Goal: Navigation & Orientation: Understand site structure

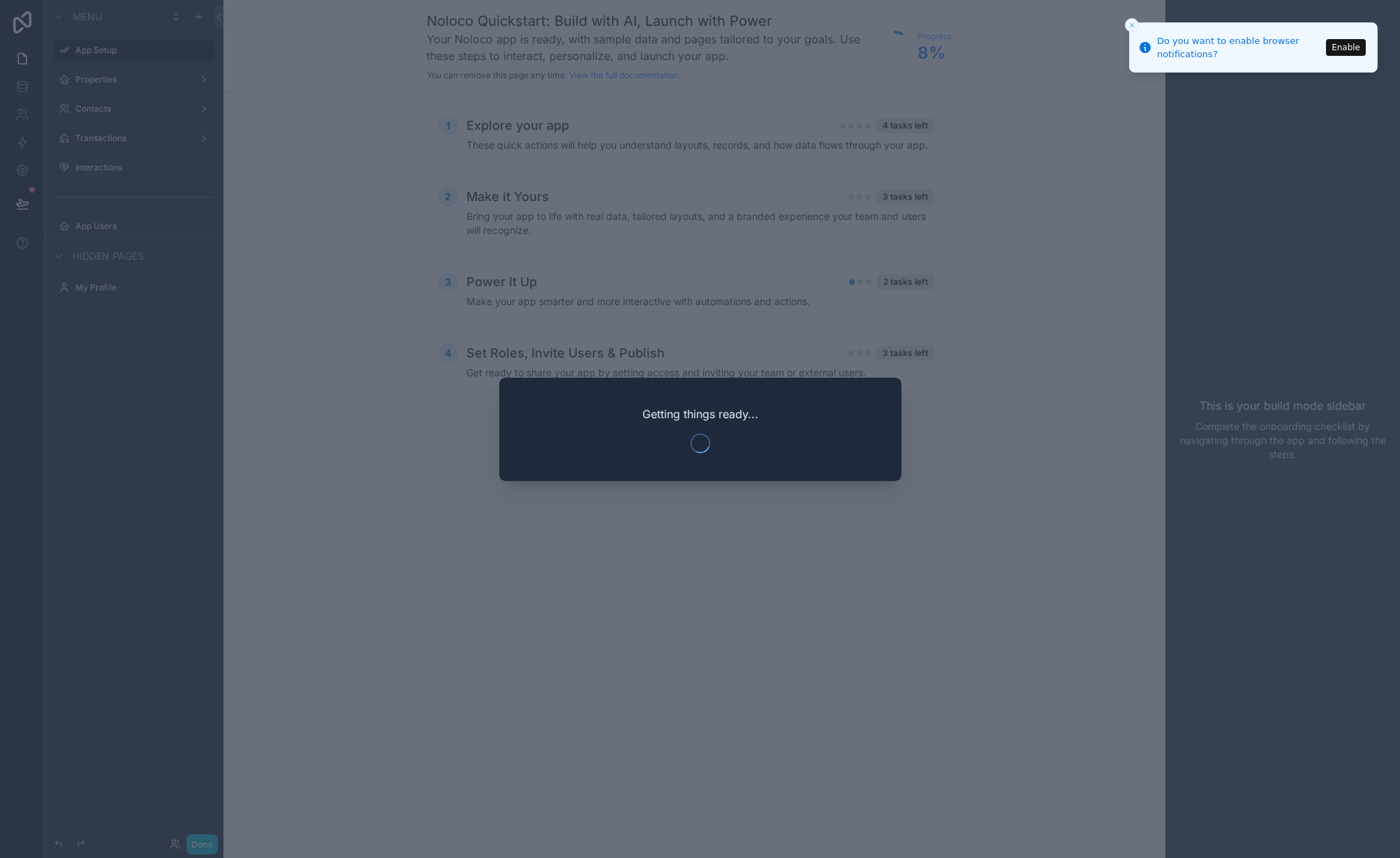
click at [1132, 25] on line "Close toast" at bounding box center [1132, 25] width 4 height 4
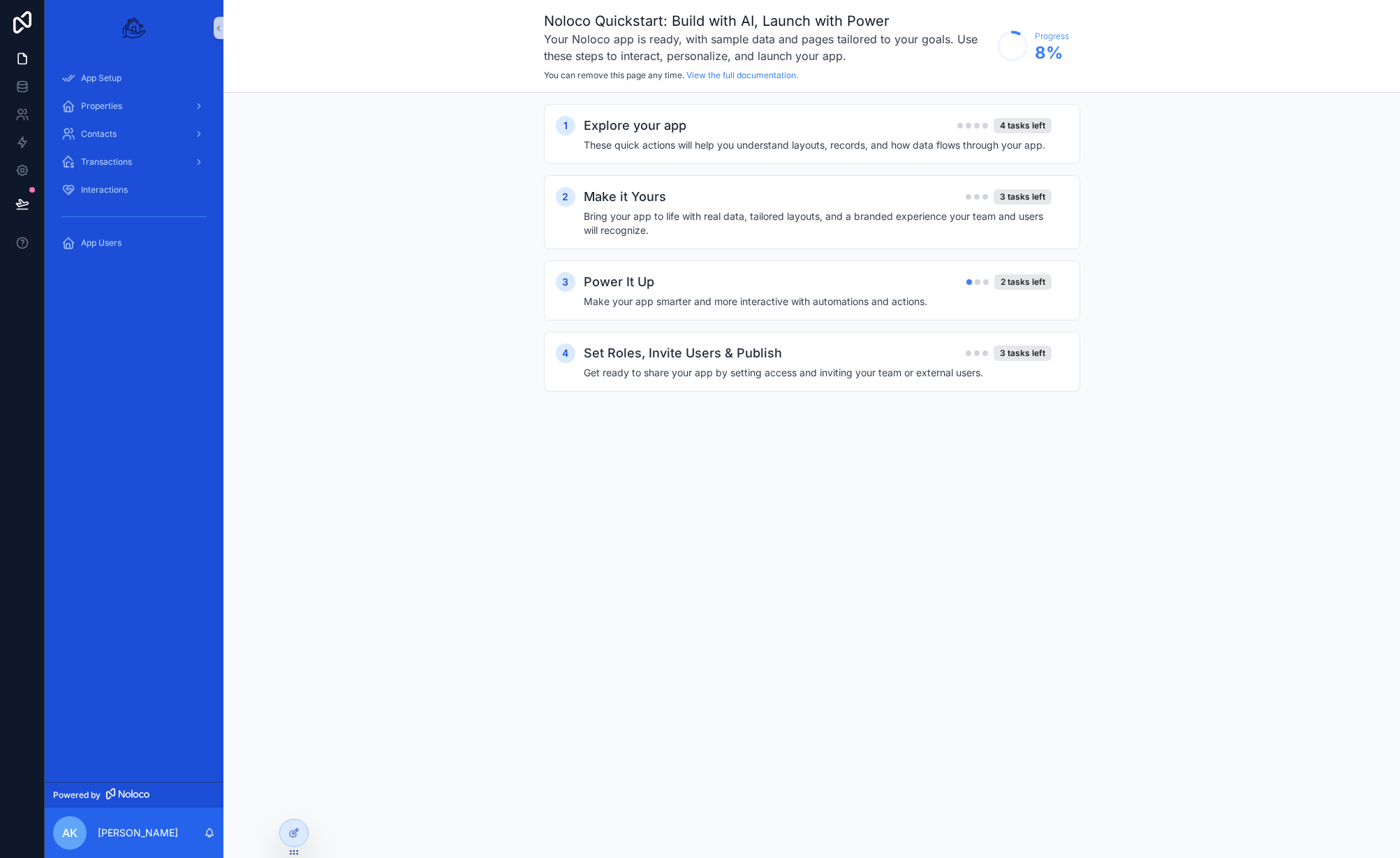
drag, startPoint x: 382, startPoint y: 423, endPoint x: 477, endPoint y: 424, distance: 95.0
click at [477, 424] on div "1 Explore your app 4 tasks left These quick actions will help you understand la…" at bounding box center [812, 261] width 1177 height 338
click at [805, 134] on div "Explore your app 4 tasks left" at bounding box center [818, 125] width 468 height 20
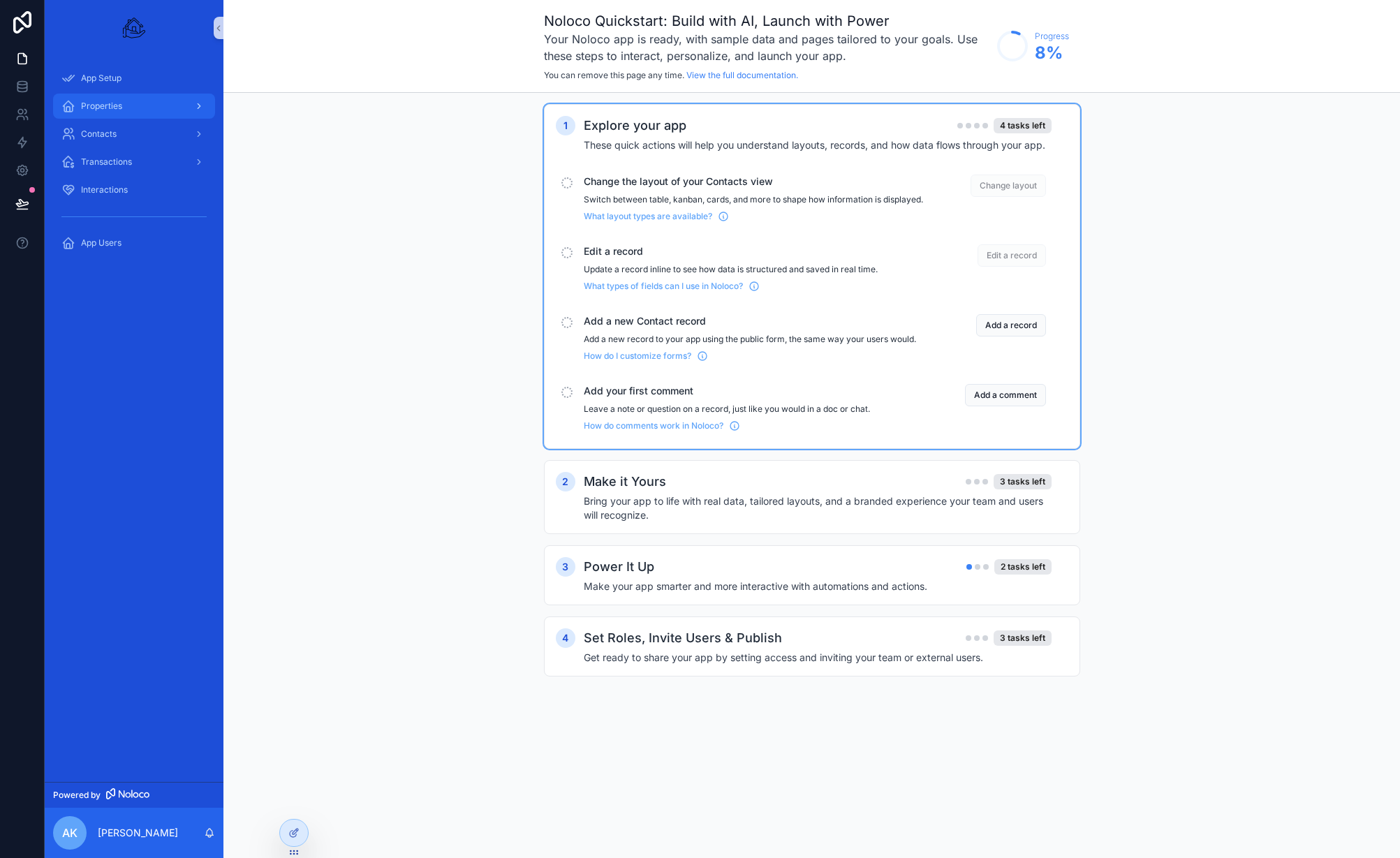
click at [148, 104] on div "Properties" at bounding box center [134, 106] width 145 height 22
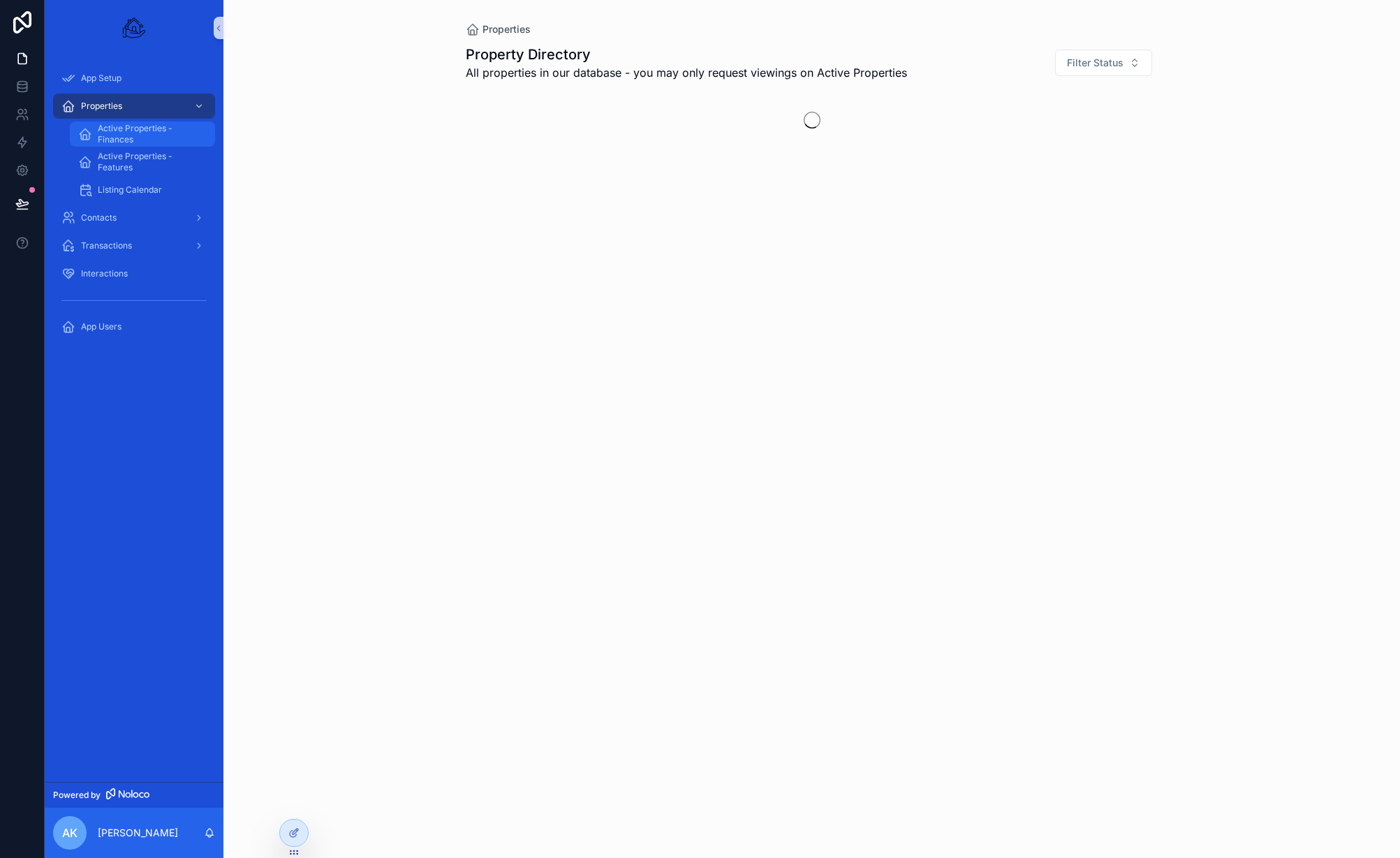
click at [156, 126] on span "Active Properties - Finances" at bounding box center [149, 134] width 104 height 22
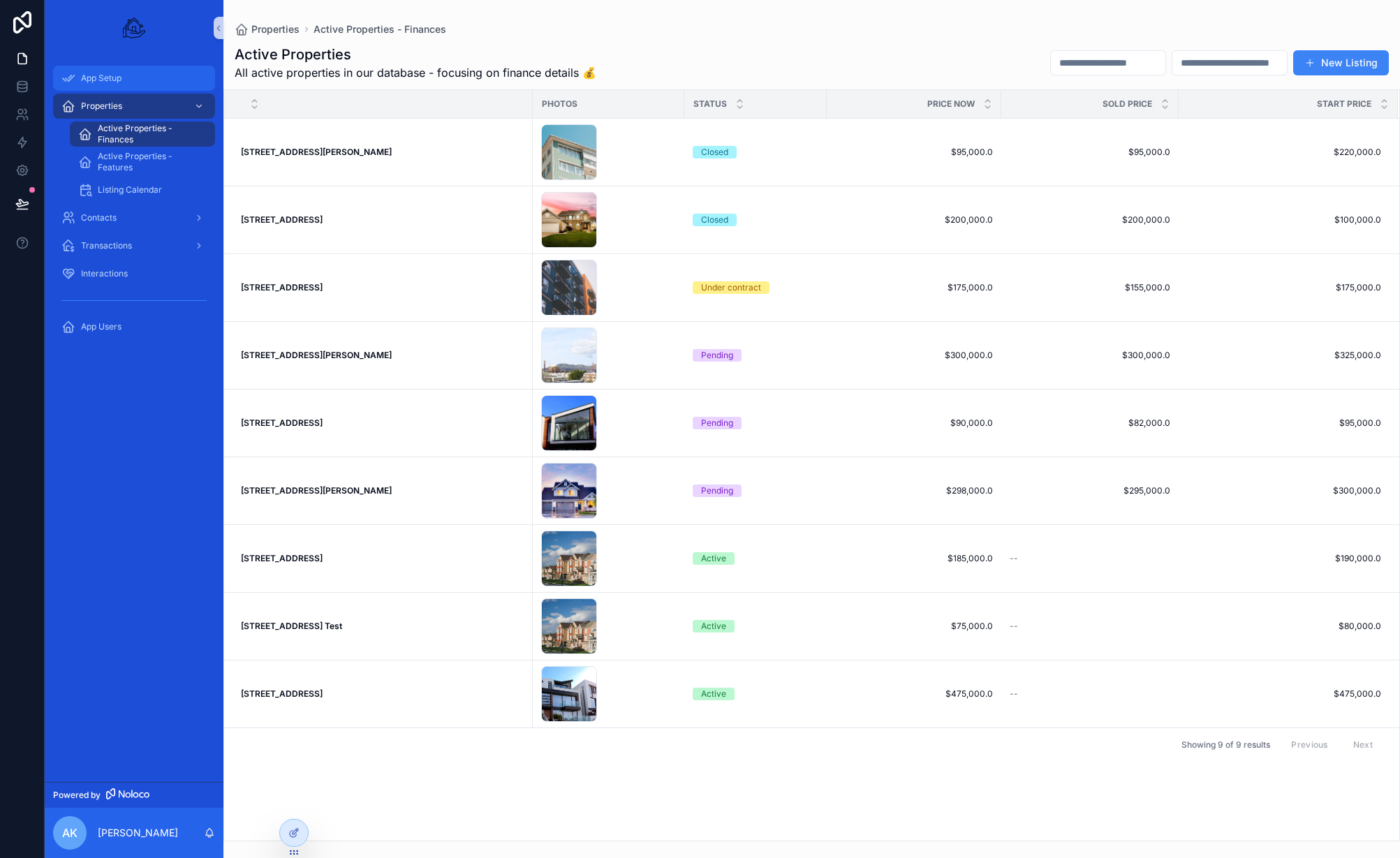
click at [119, 73] on span "App Setup" at bounding box center [101, 78] width 40 height 11
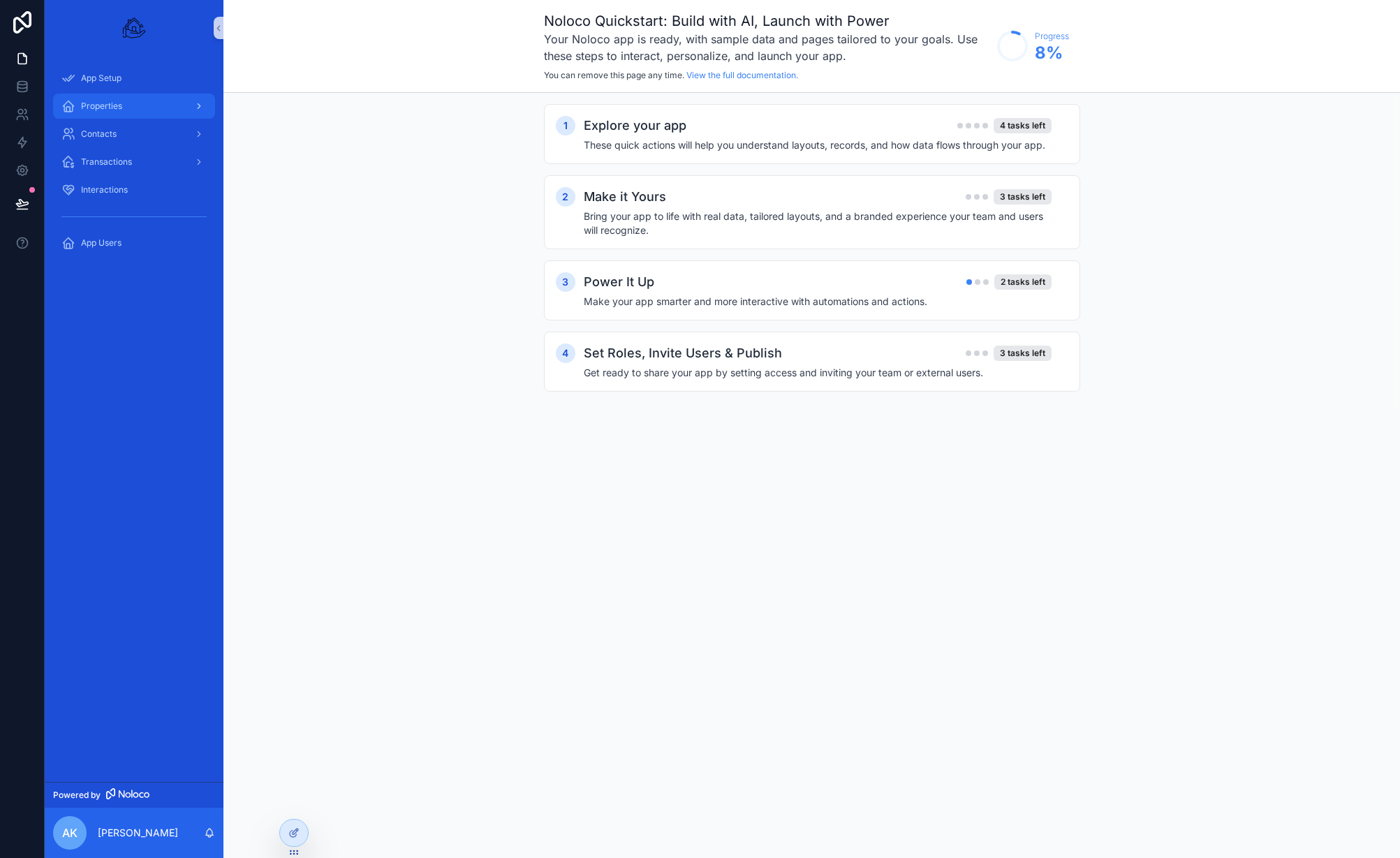
click at [120, 117] on div "Properties" at bounding box center [134, 106] width 145 height 22
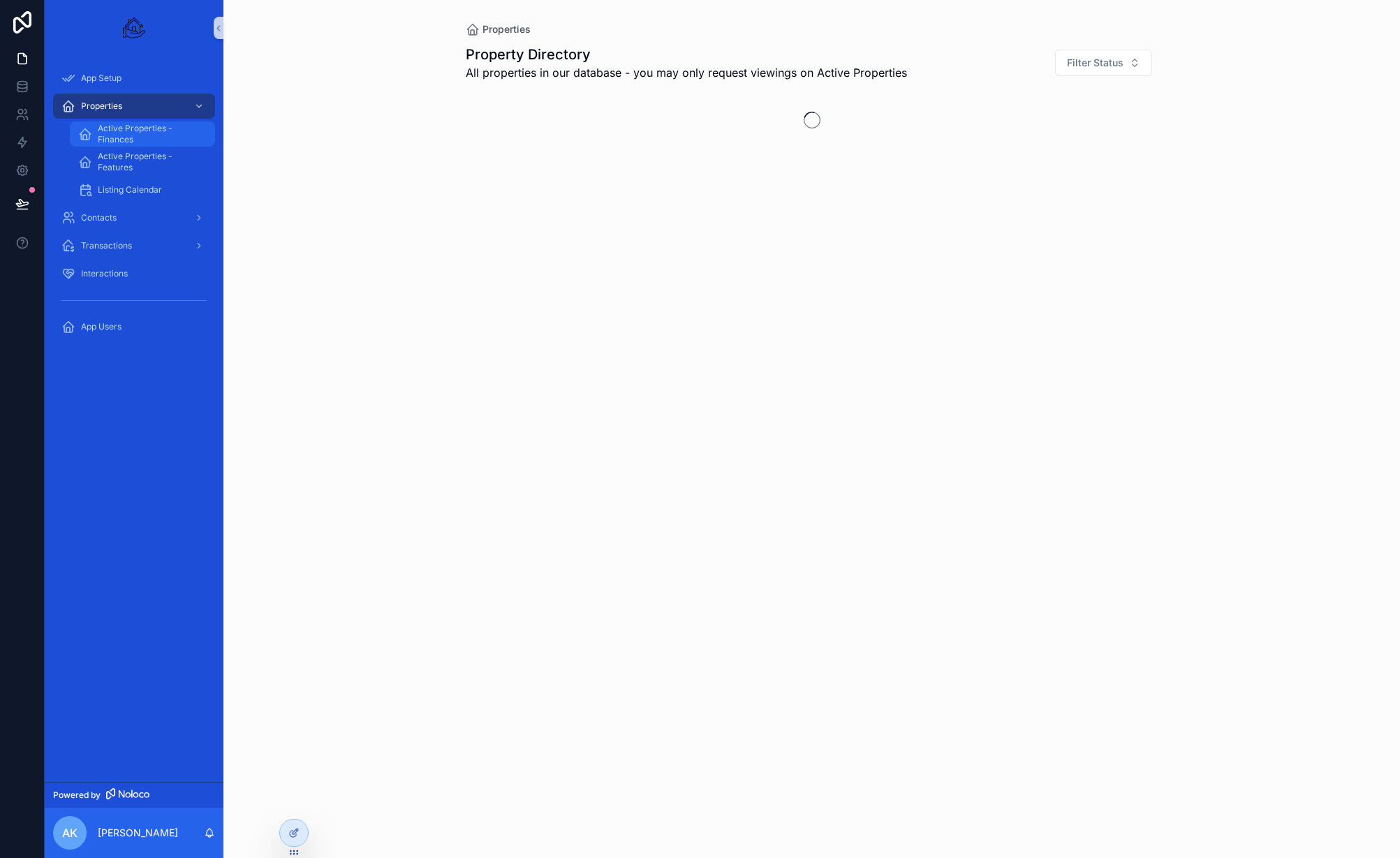
click at [123, 130] on span "Active Properties - Finances" at bounding box center [149, 134] width 104 height 22
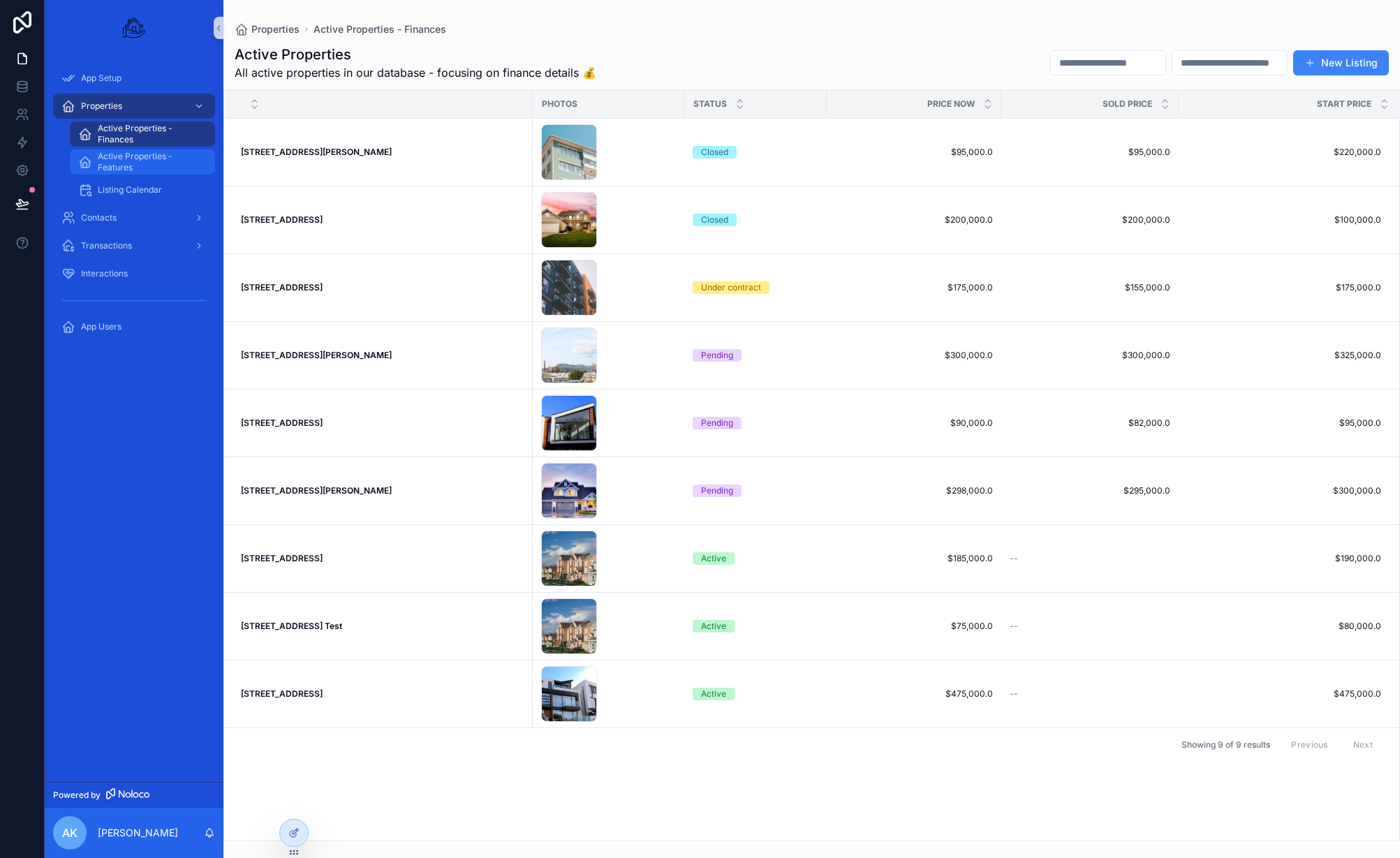
click at [128, 163] on span "Active Properties - Features" at bounding box center [149, 162] width 104 height 22
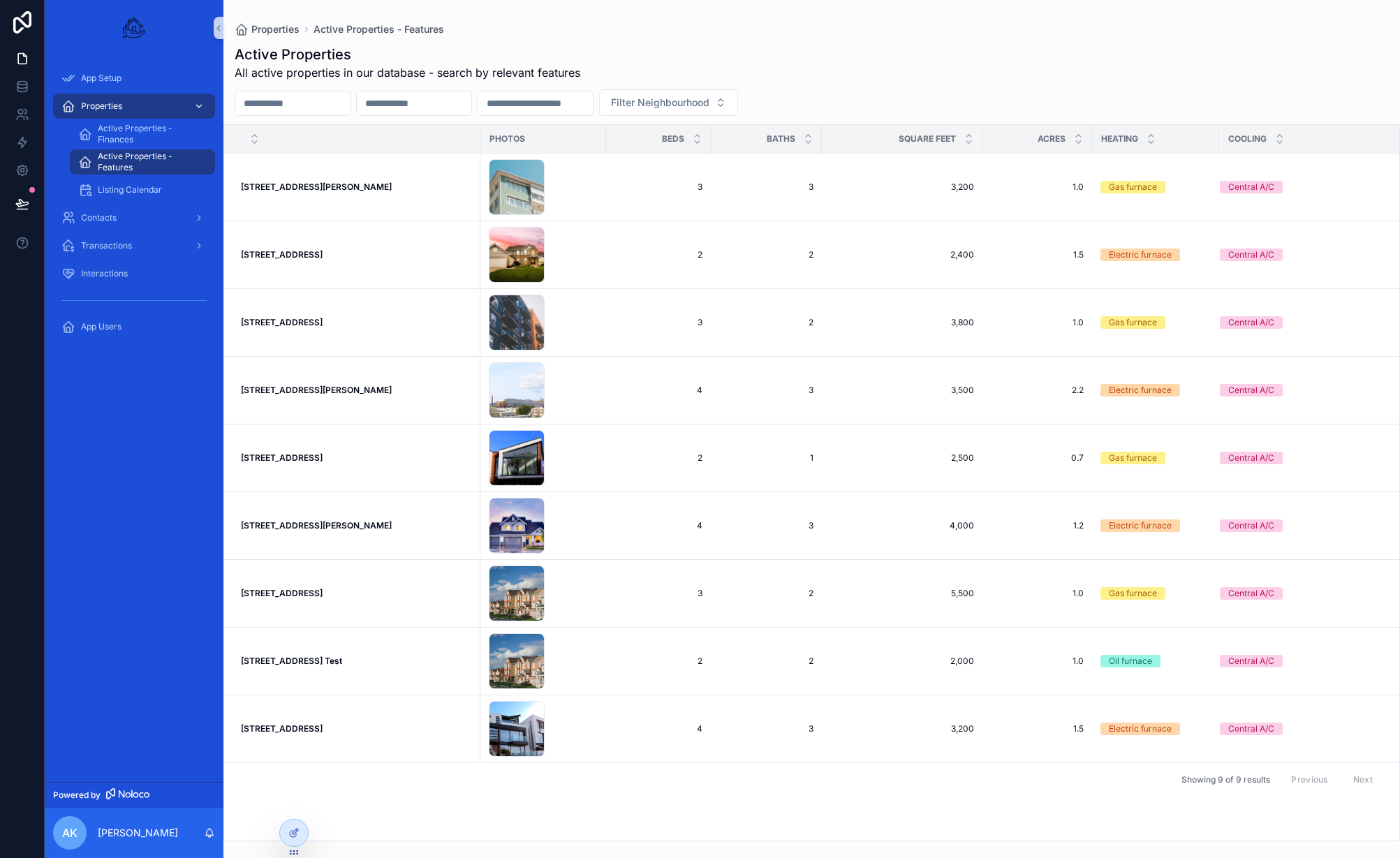
click at [130, 99] on div "Properties" at bounding box center [134, 106] width 145 height 22
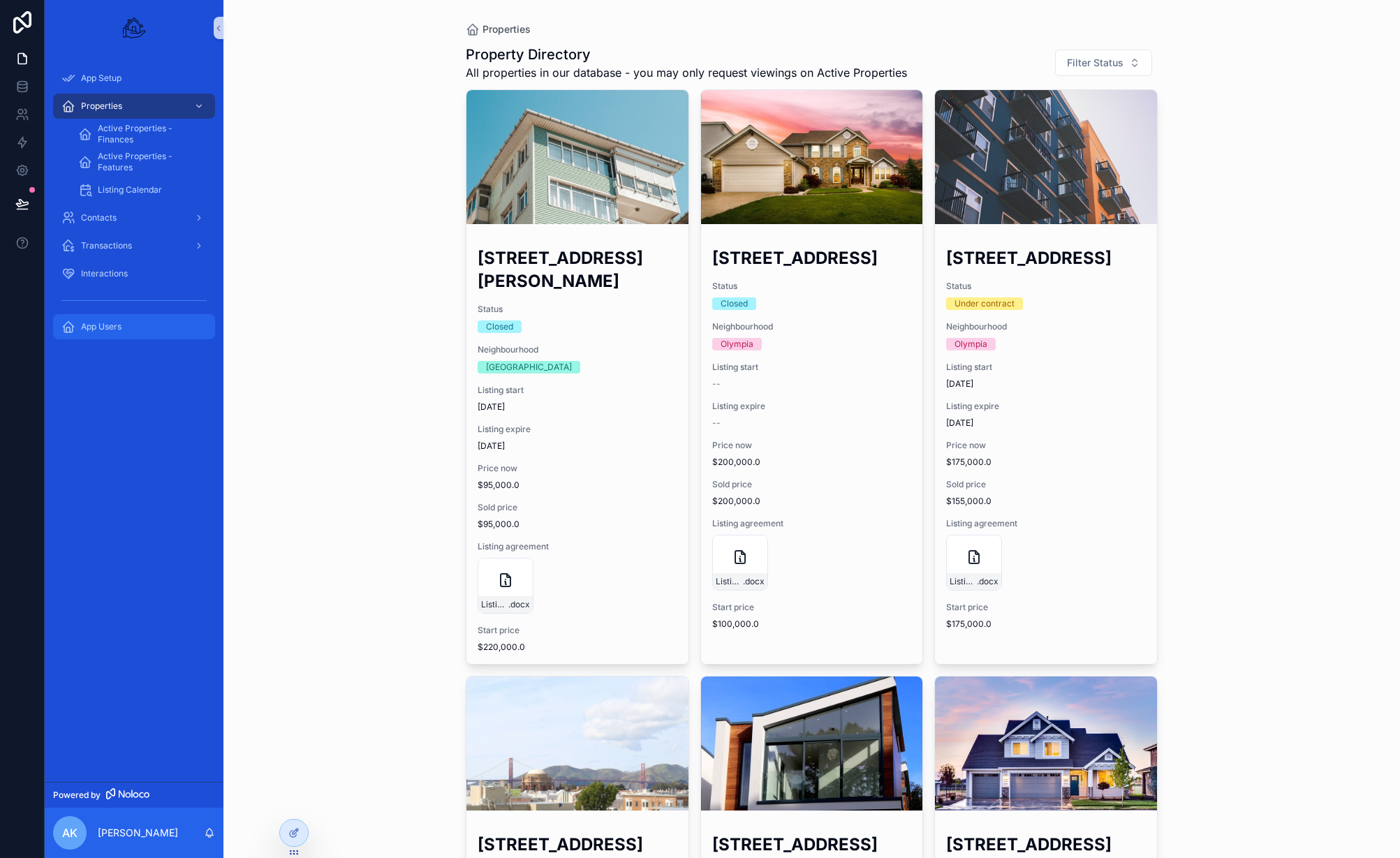
click at [129, 324] on div "App Users" at bounding box center [134, 327] width 145 height 22
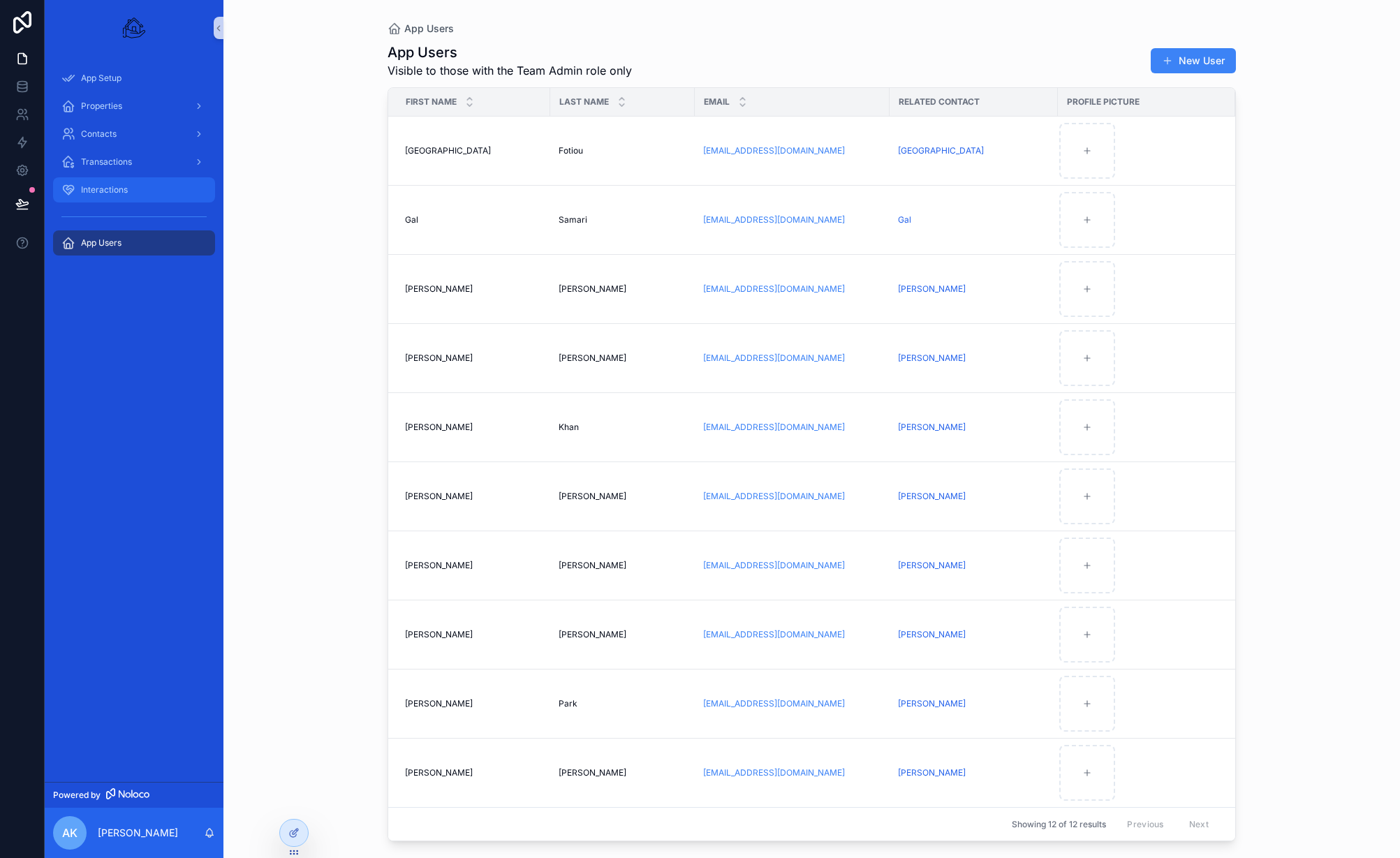
click at [136, 187] on div "Interactions" at bounding box center [134, 190] width 145 height 22
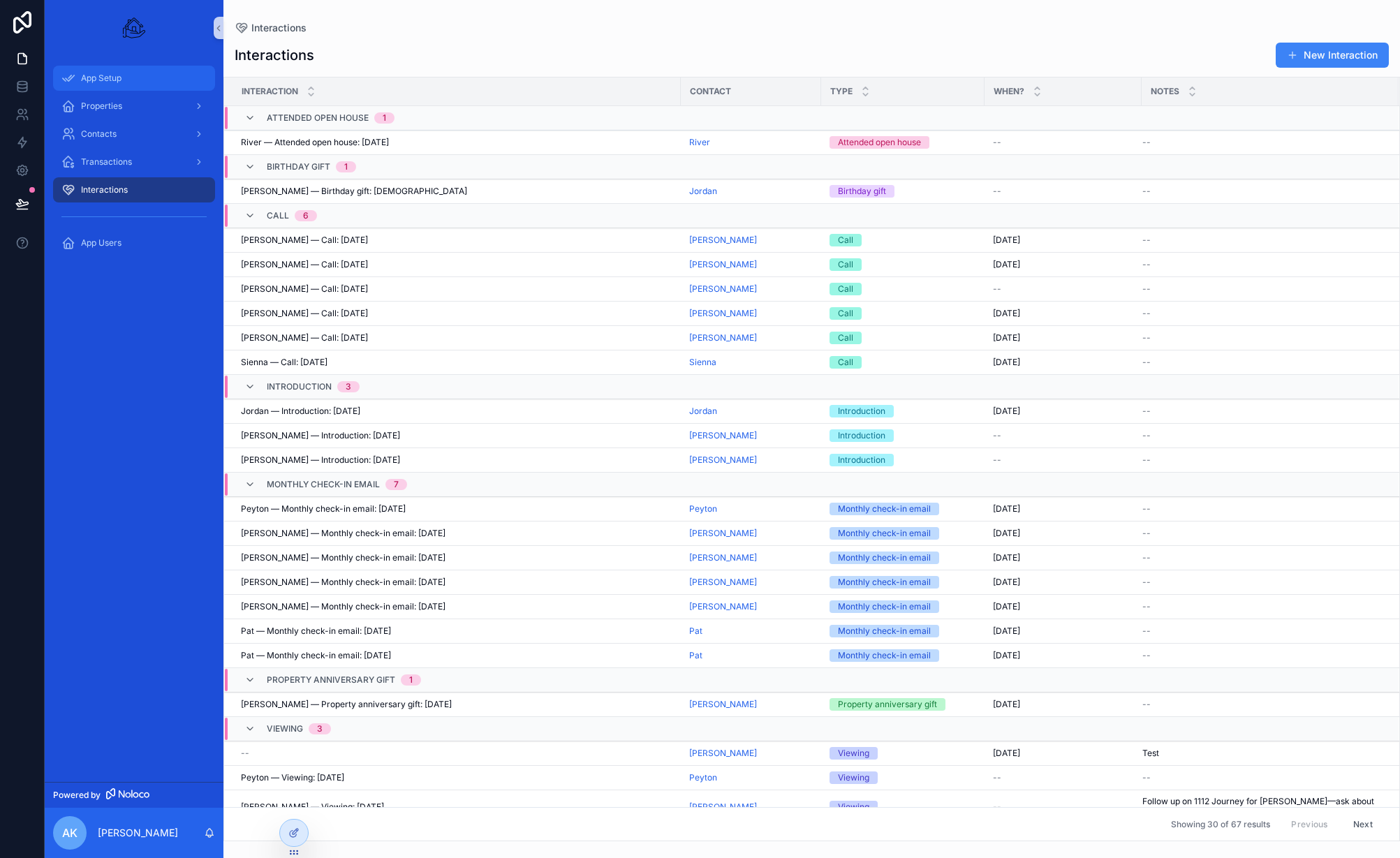
click at [123, 87] on div "App Setup" at bounding box center [134, 78] width 145 height 22
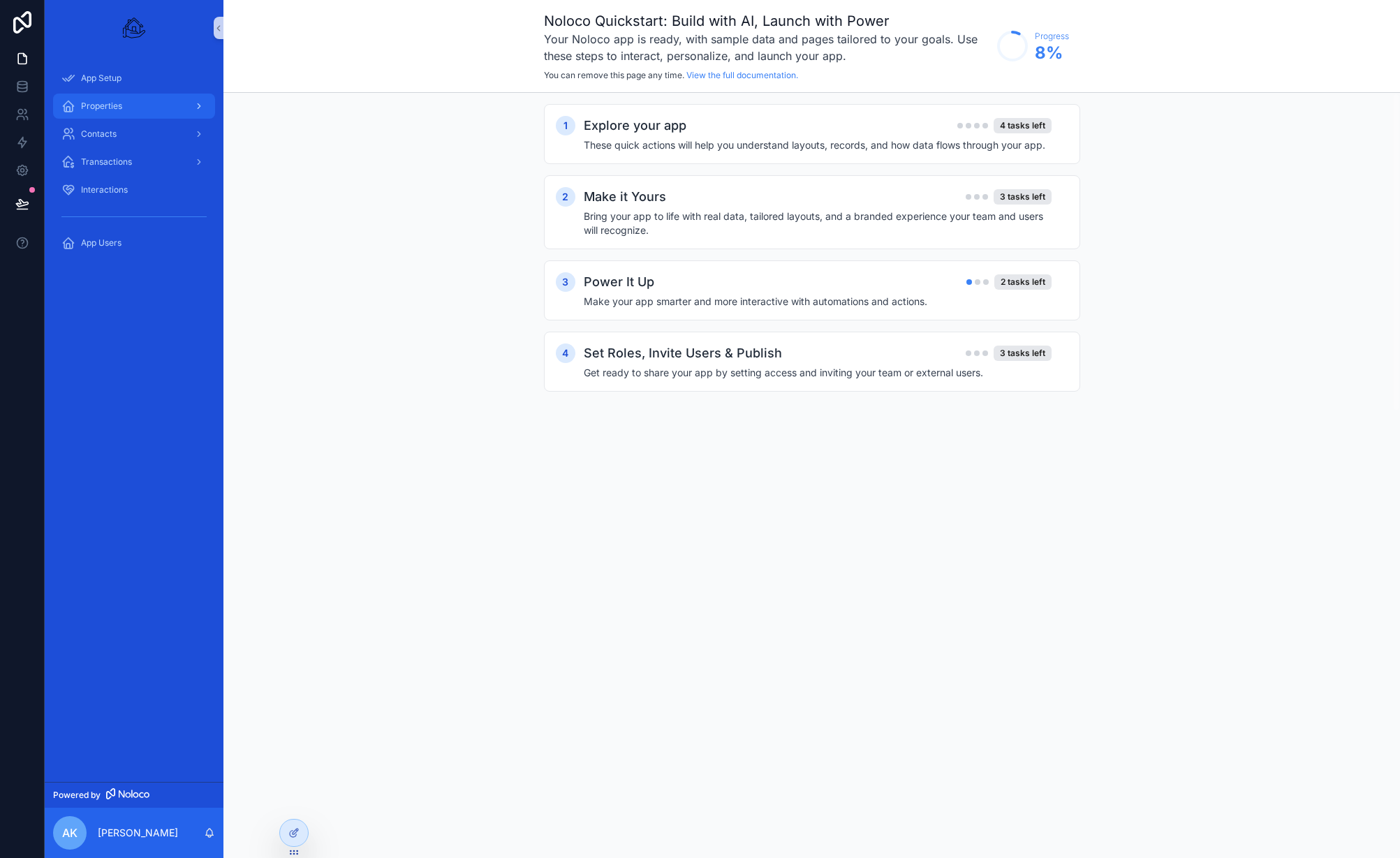
click at [136, 98] on div "Properties" at bounding box center [134, 106] width 145 height 22
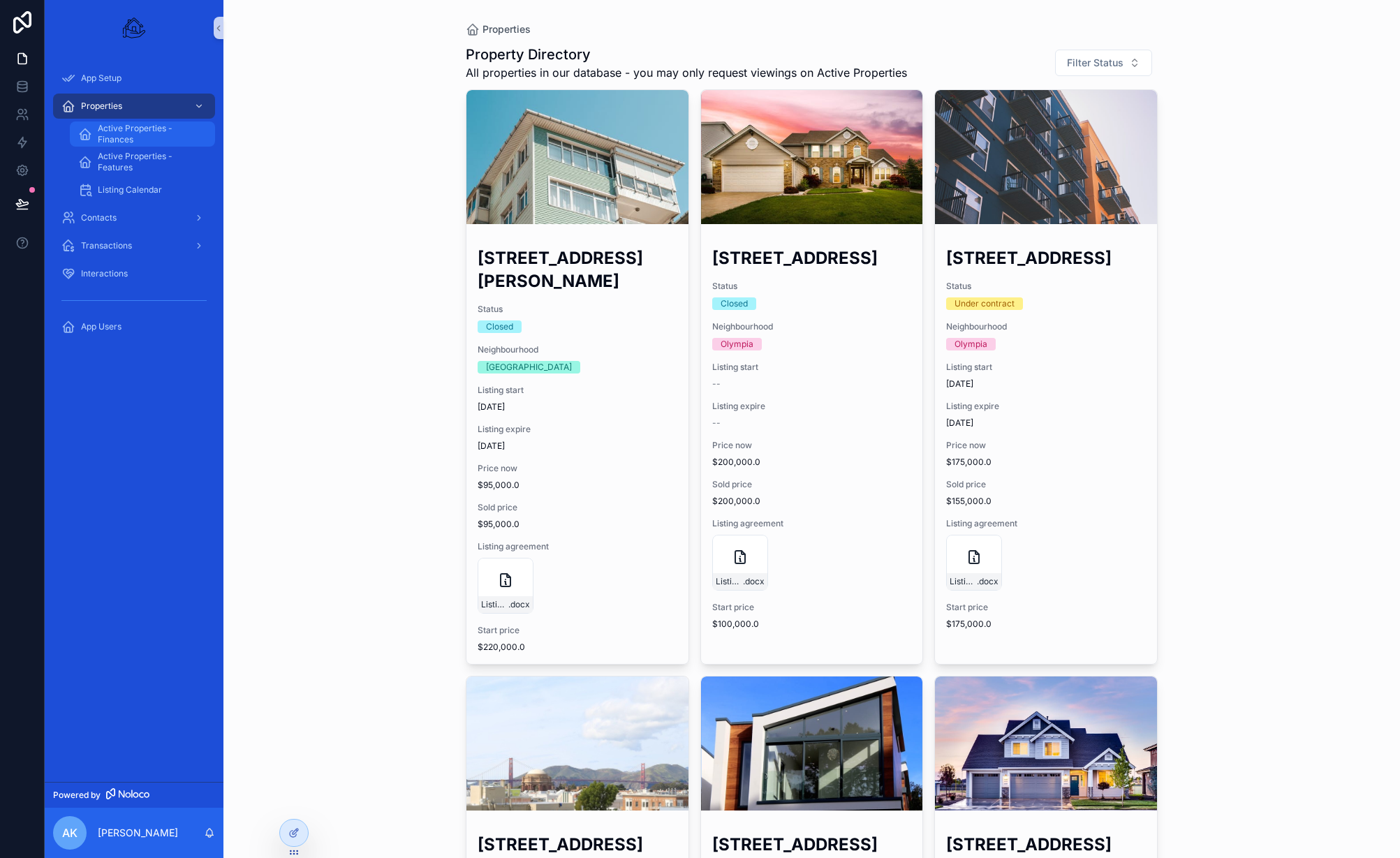
click at [134, 135] on span "Active Properties - Finances" at bounding box center [149, 134] width 104 height 22
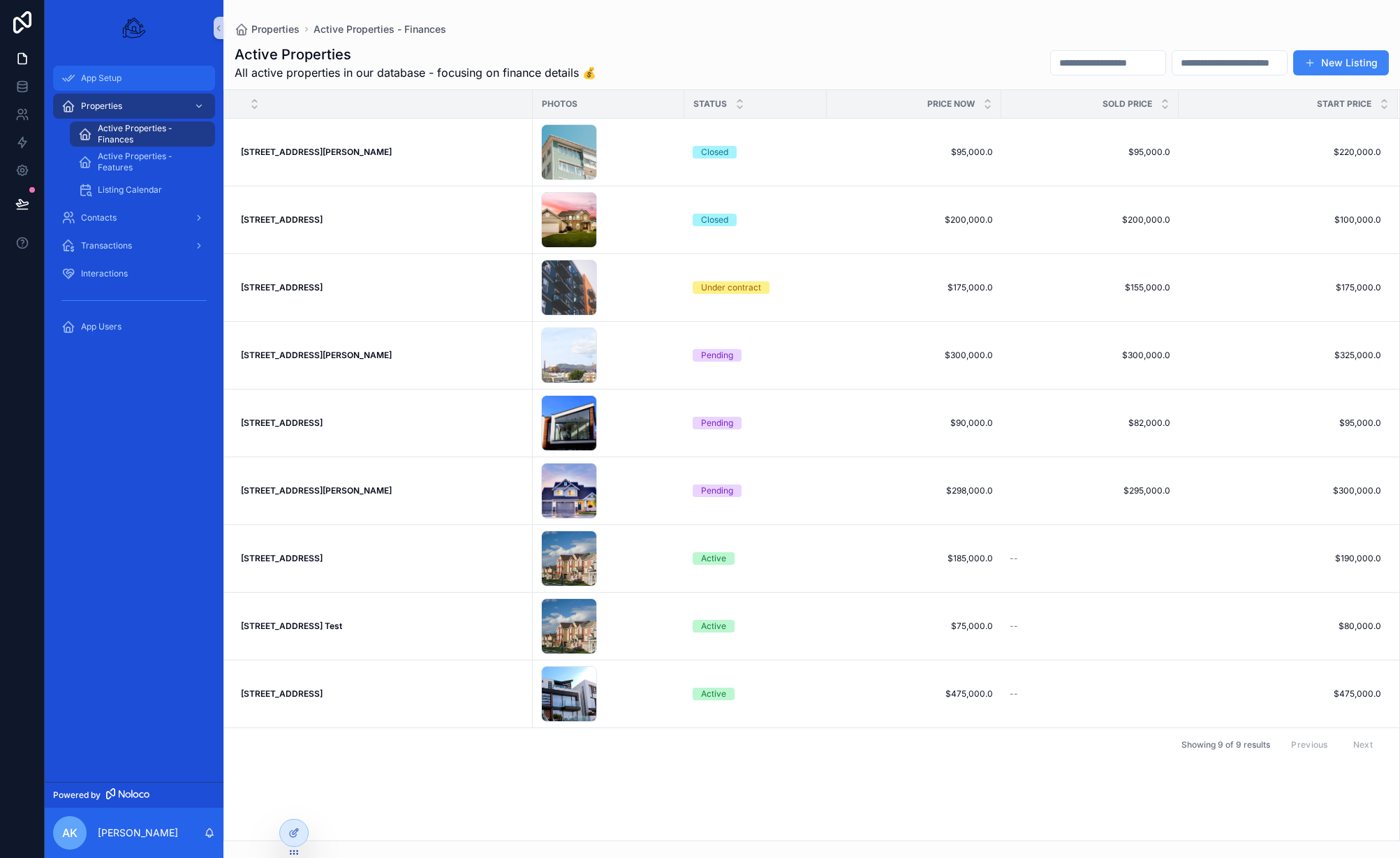
click at [122, 77] on span "App Setup" at bounding box center [101, 78] width 40 height 11
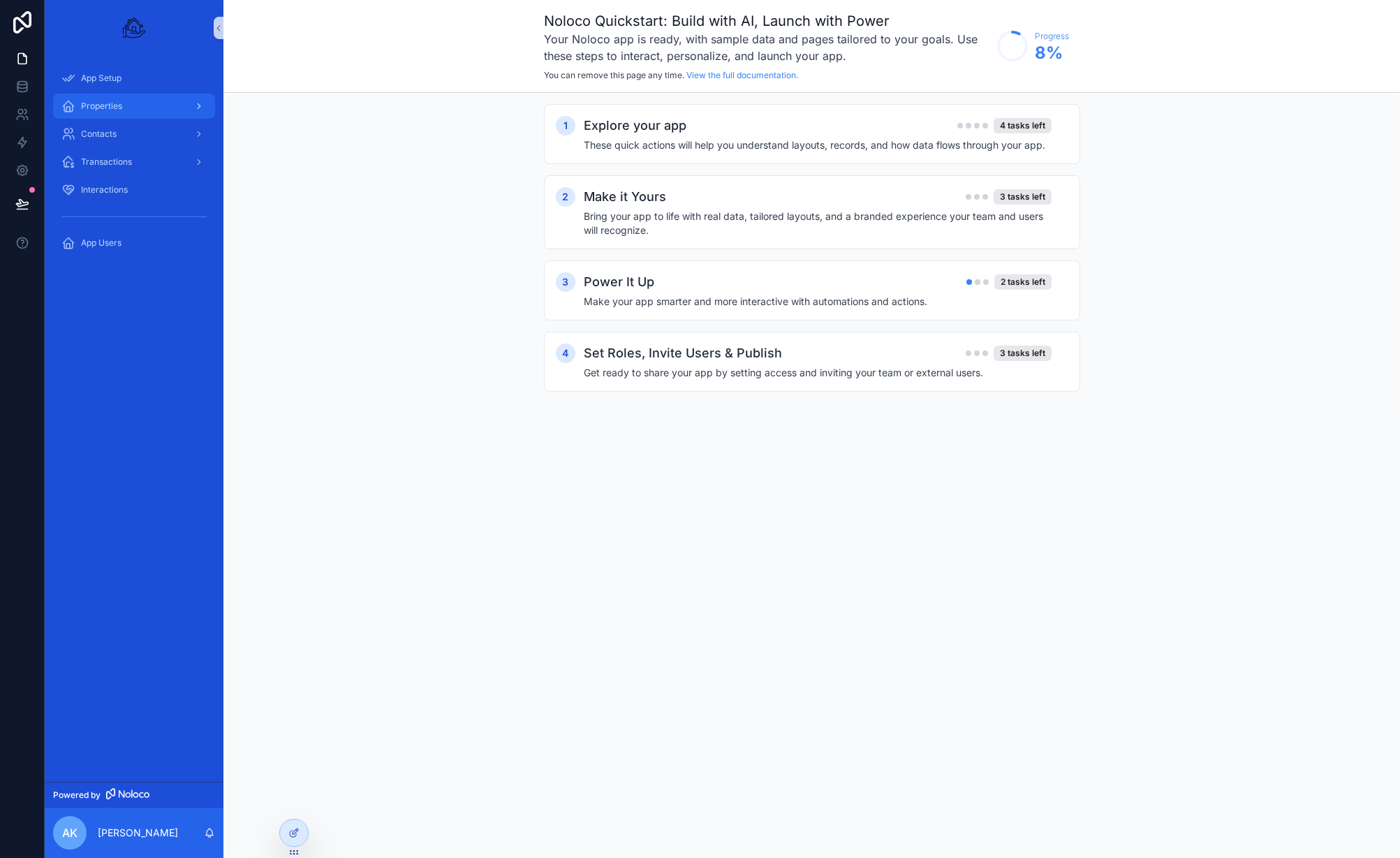
click at [123, 102] on div "Properties" at bounding box center [134, 106] width 145 height 22
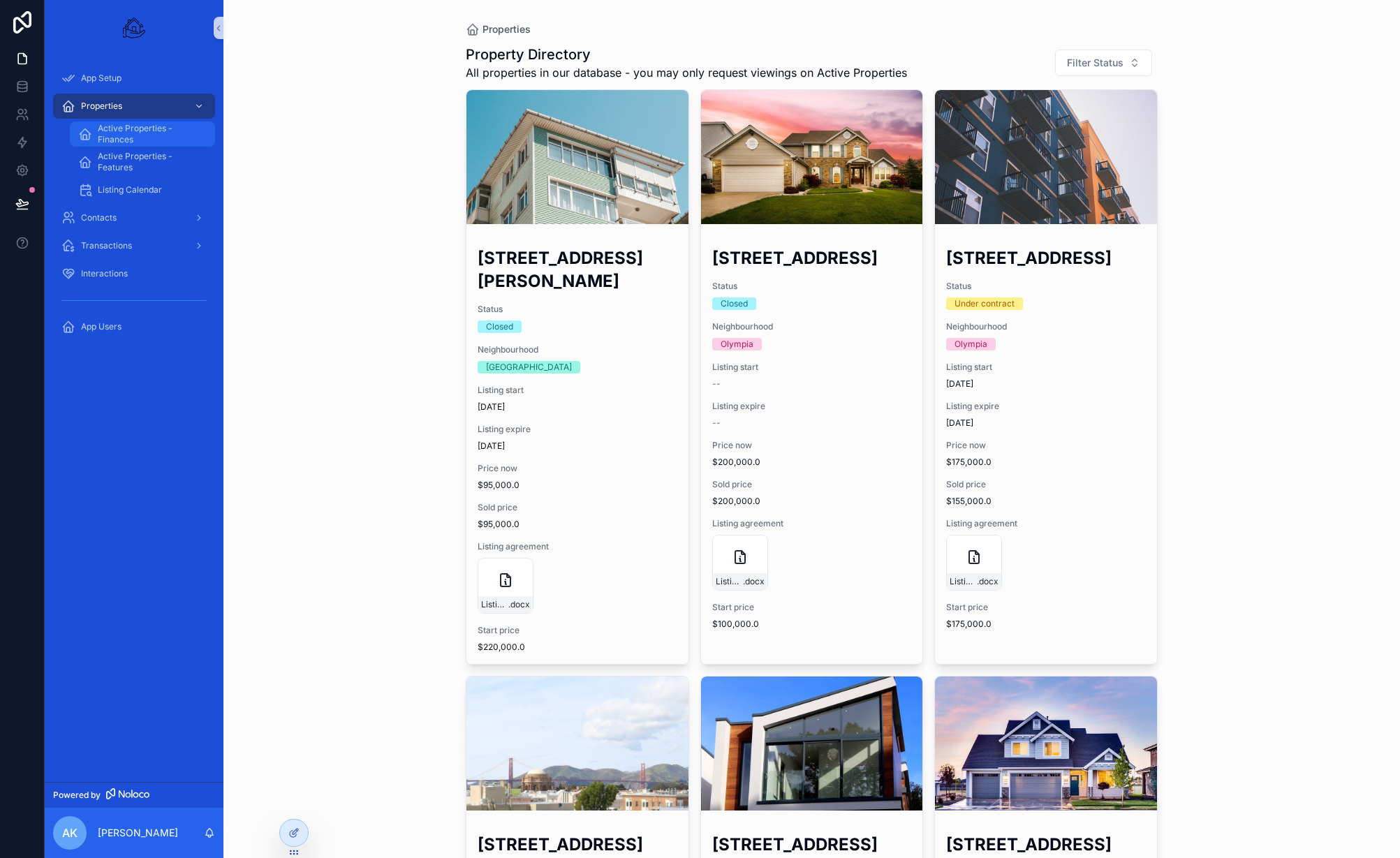
click at [173, 135] on span "Active Properties - Finances" at bounding box center [149, 134] width 104 height 22
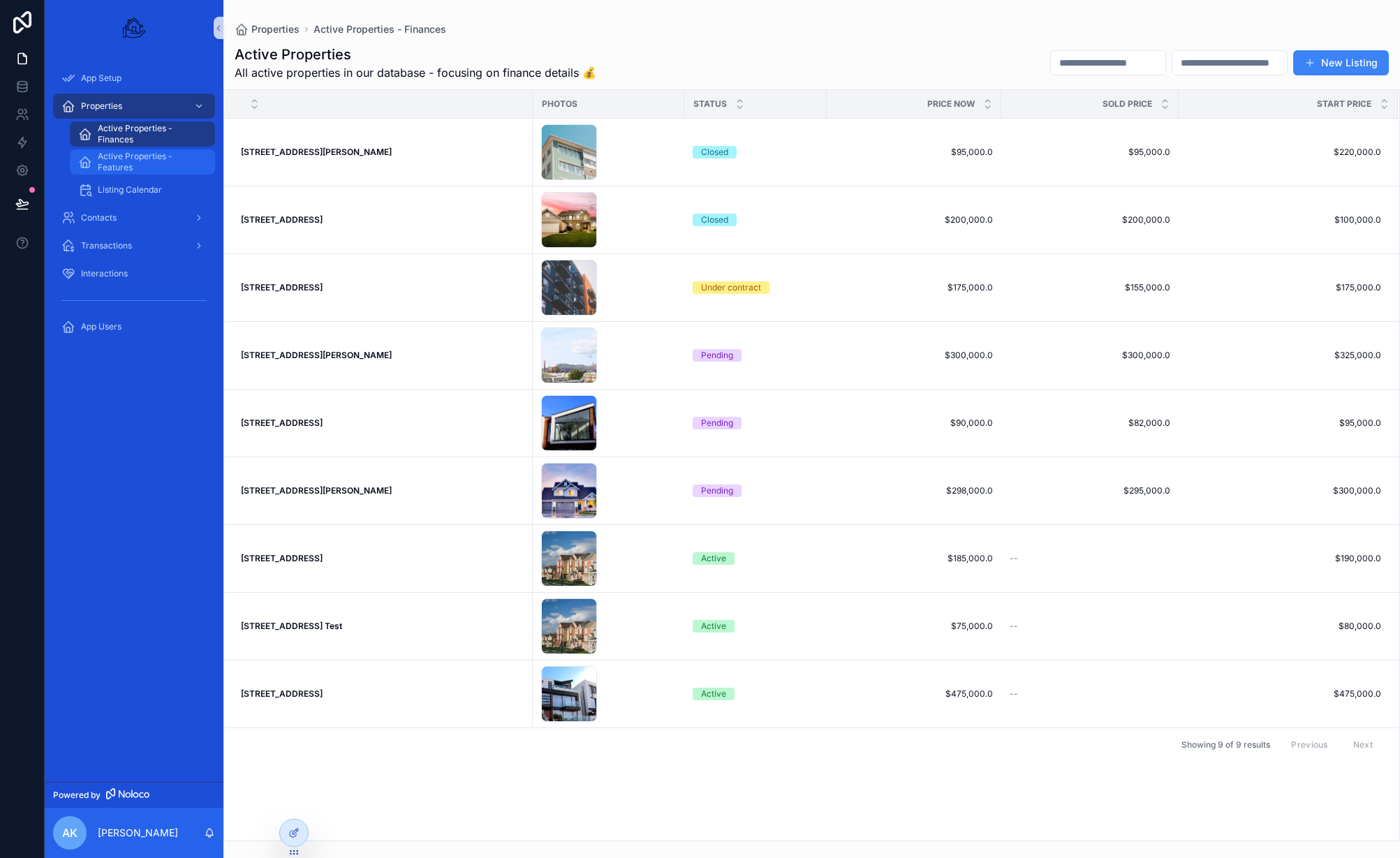
click at [171, 164] on span "Active Properties - Features" at bounding box center [149, 162] width 104 height 22
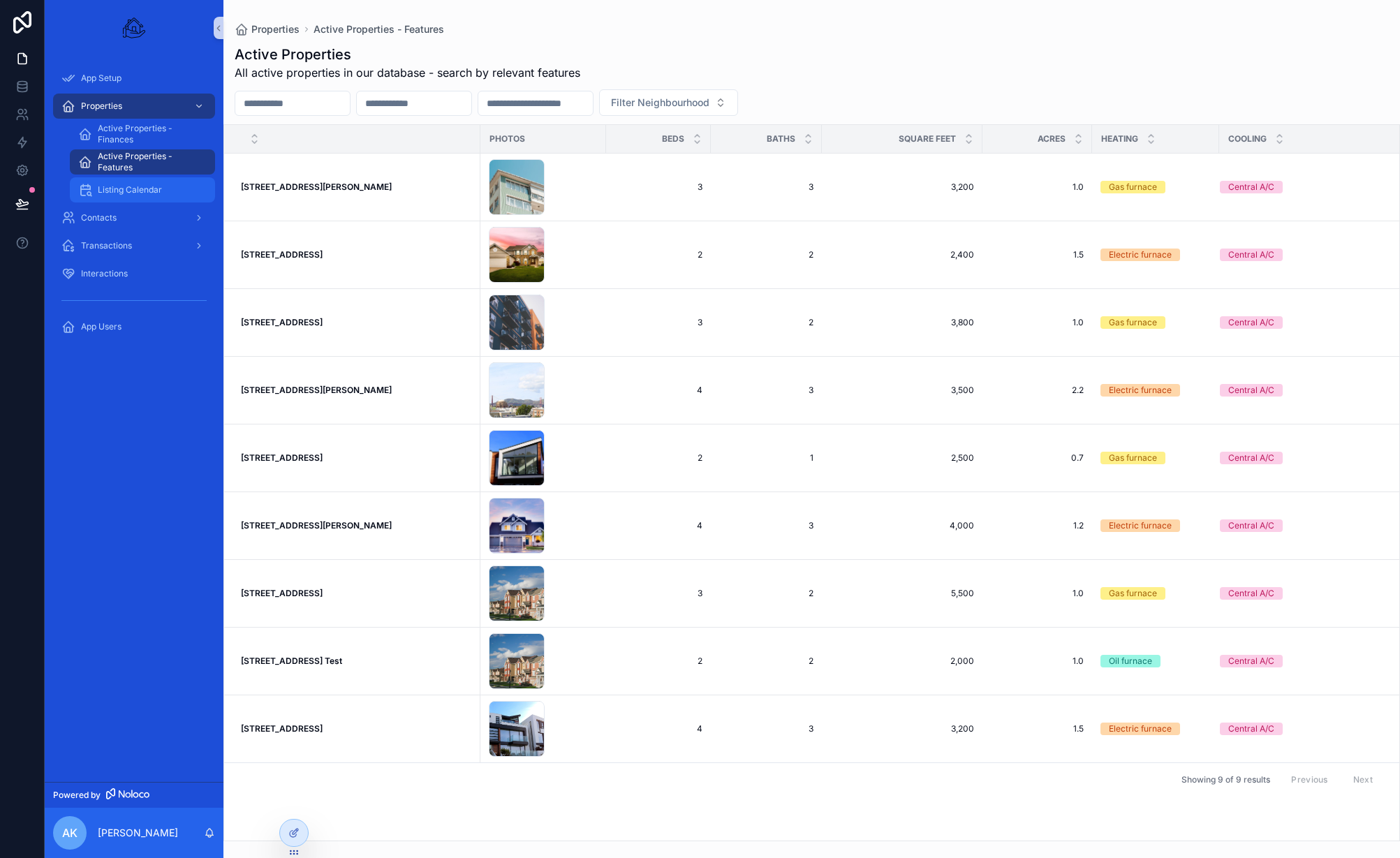
click at [152, 189] on span "Listing Calendar" at bounding box center [129, 189] width 64 height 11
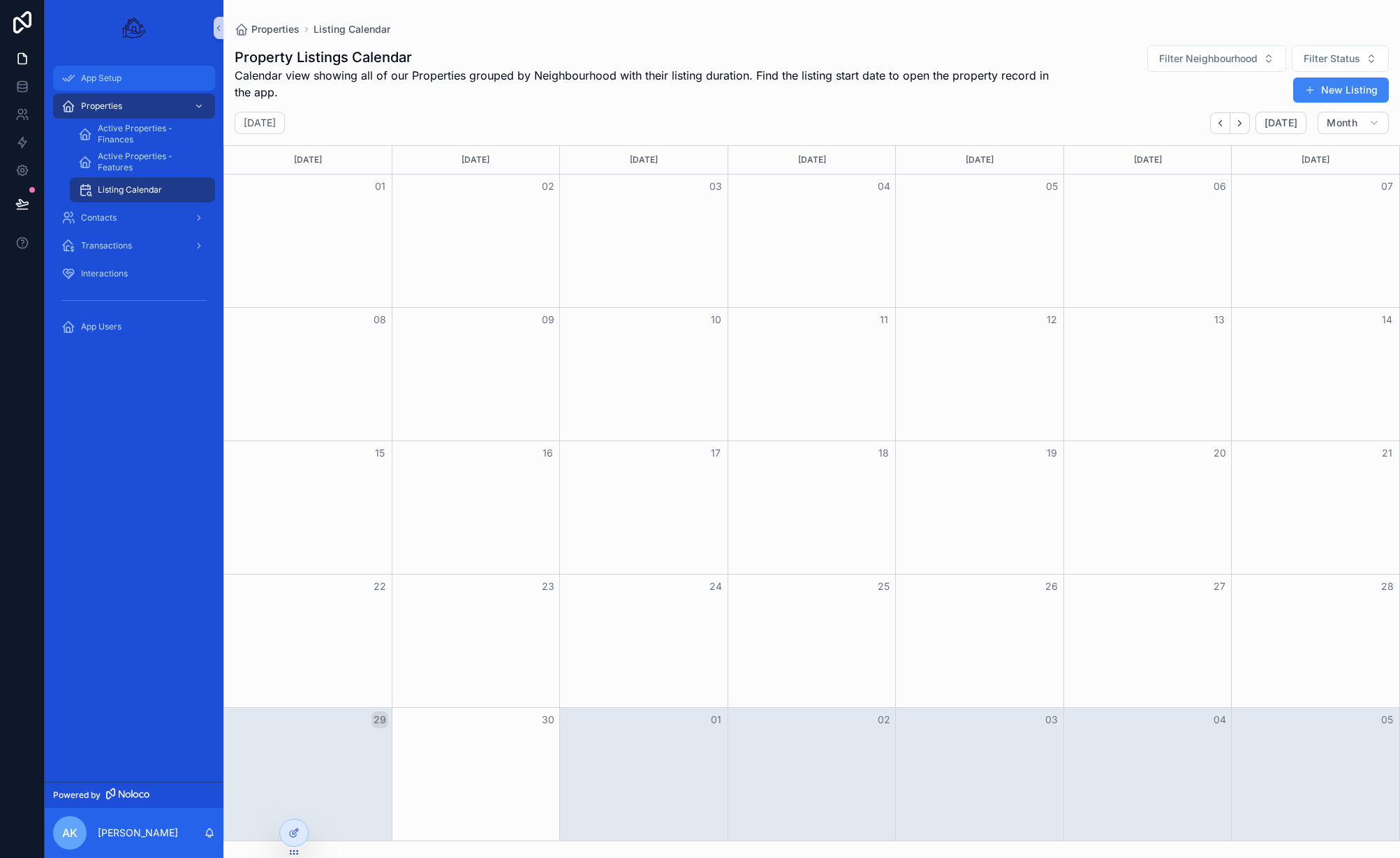
click at [148, 84] on div "App Setup" at bounding box center [134, 78] width 145 height 22
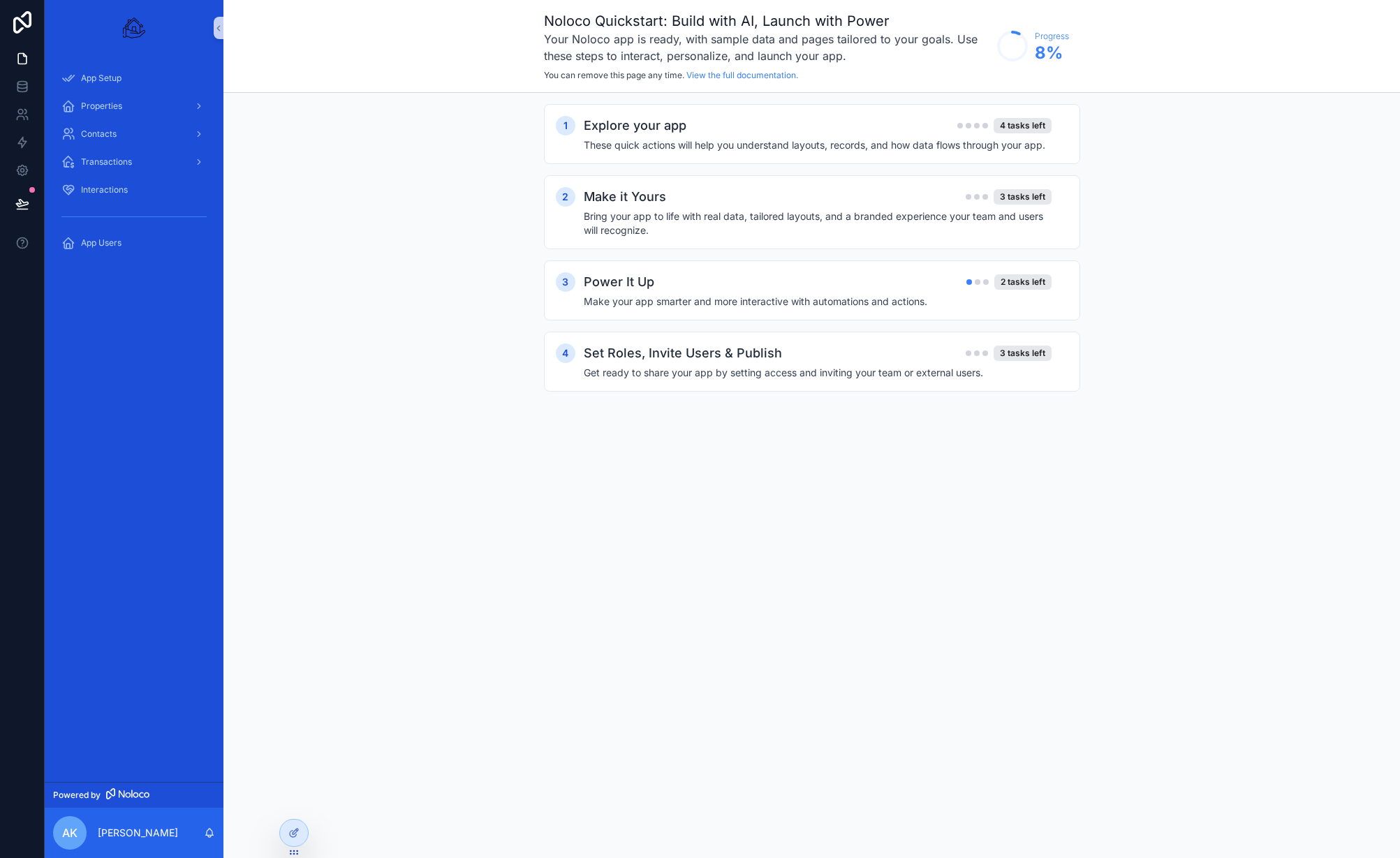
click at [135, 28] on img "scrollable content" at bounding box center [134, 28] width 22 height 22
click at [154, 98] on div "Properties" at bounding box center [134, 106] width 145 height 22
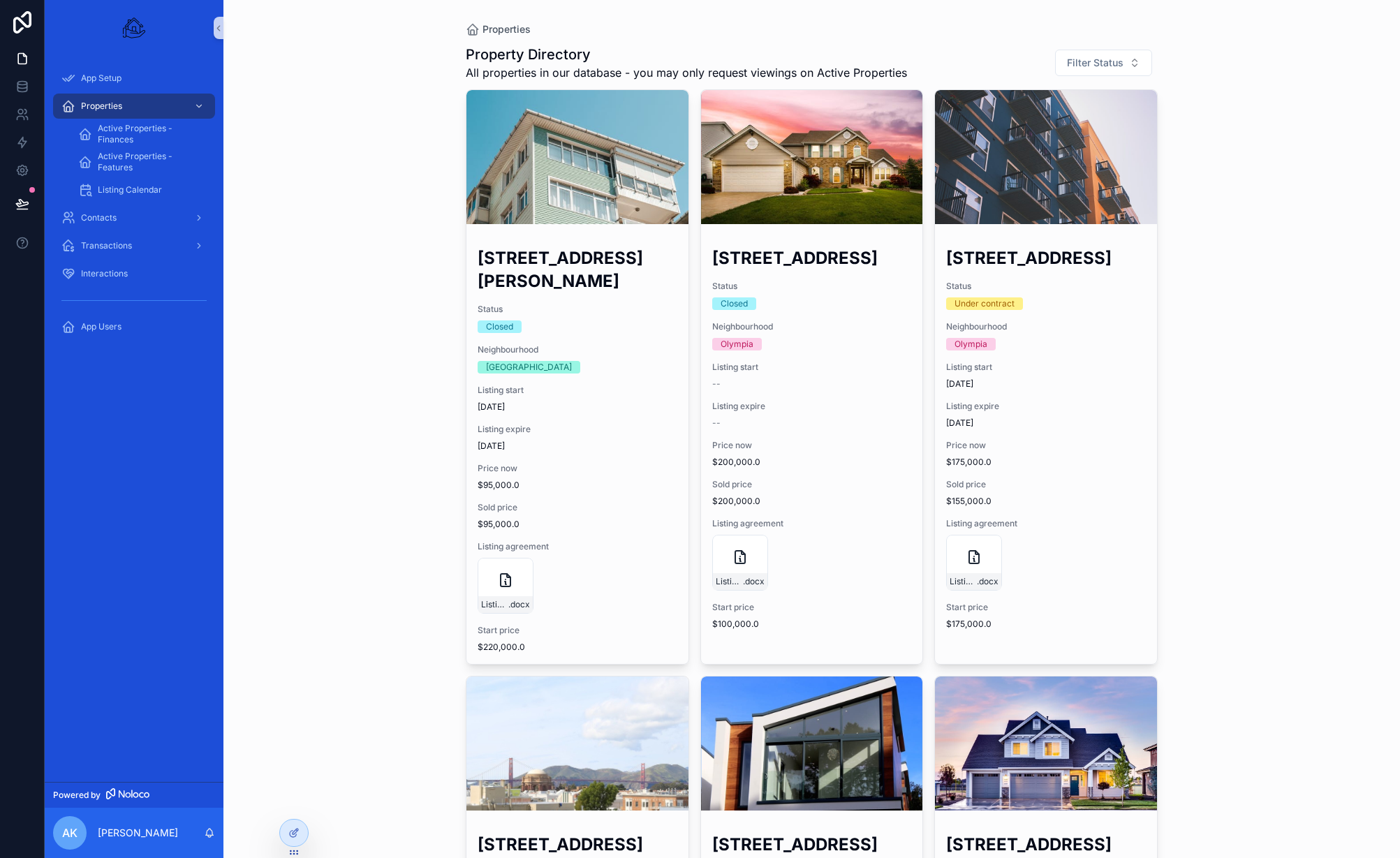
click at [130, 801] on link "Powered by" at bounding box center [134, 795] width 179 height 26
click at [138, 134] on span "Active Properties - Finances" at bounding box center [149, 134] width 104 height 22
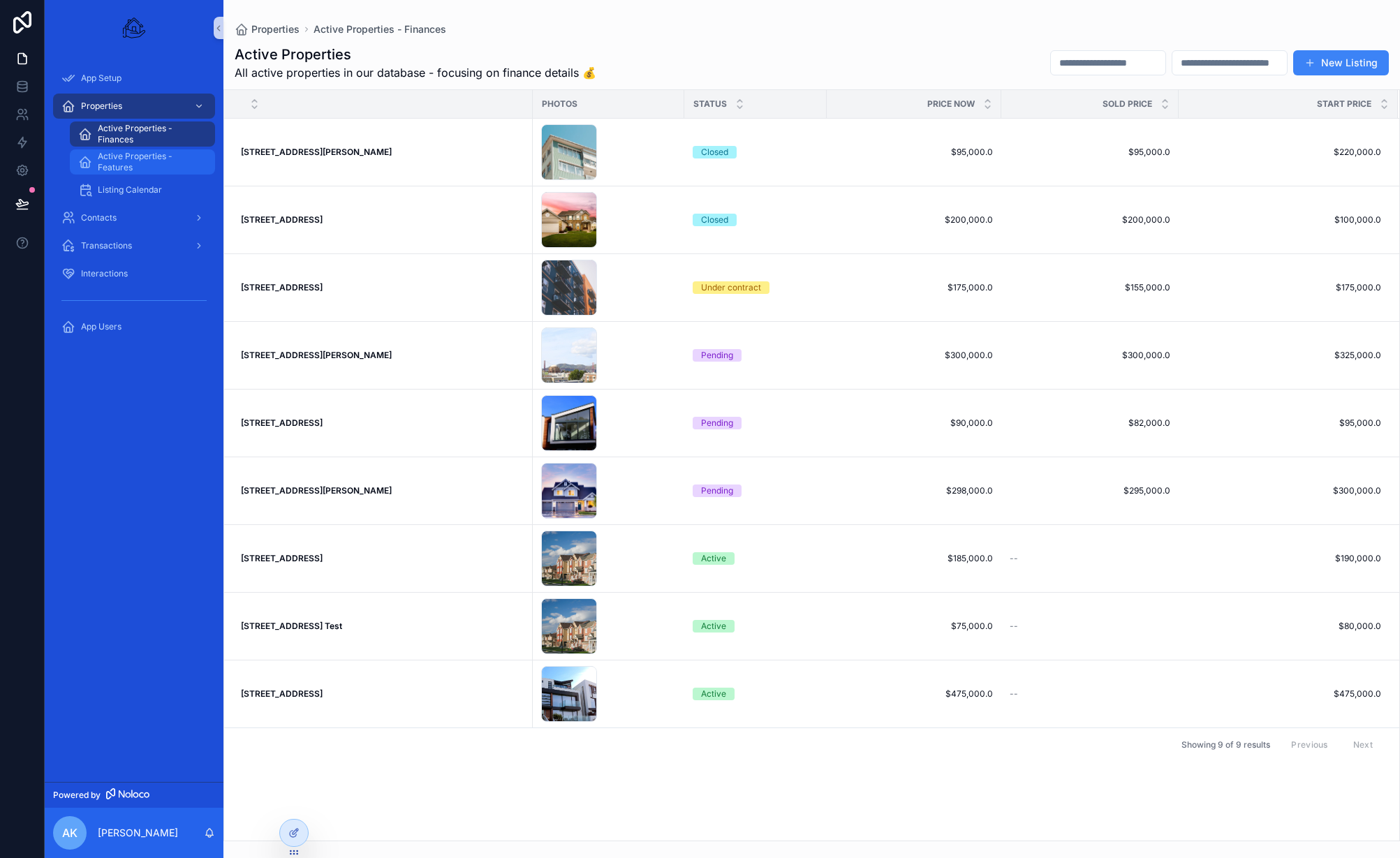
click at [152, 165] on span "Active Properties - Features" at bounding box center [149, 162] width 104 height 22
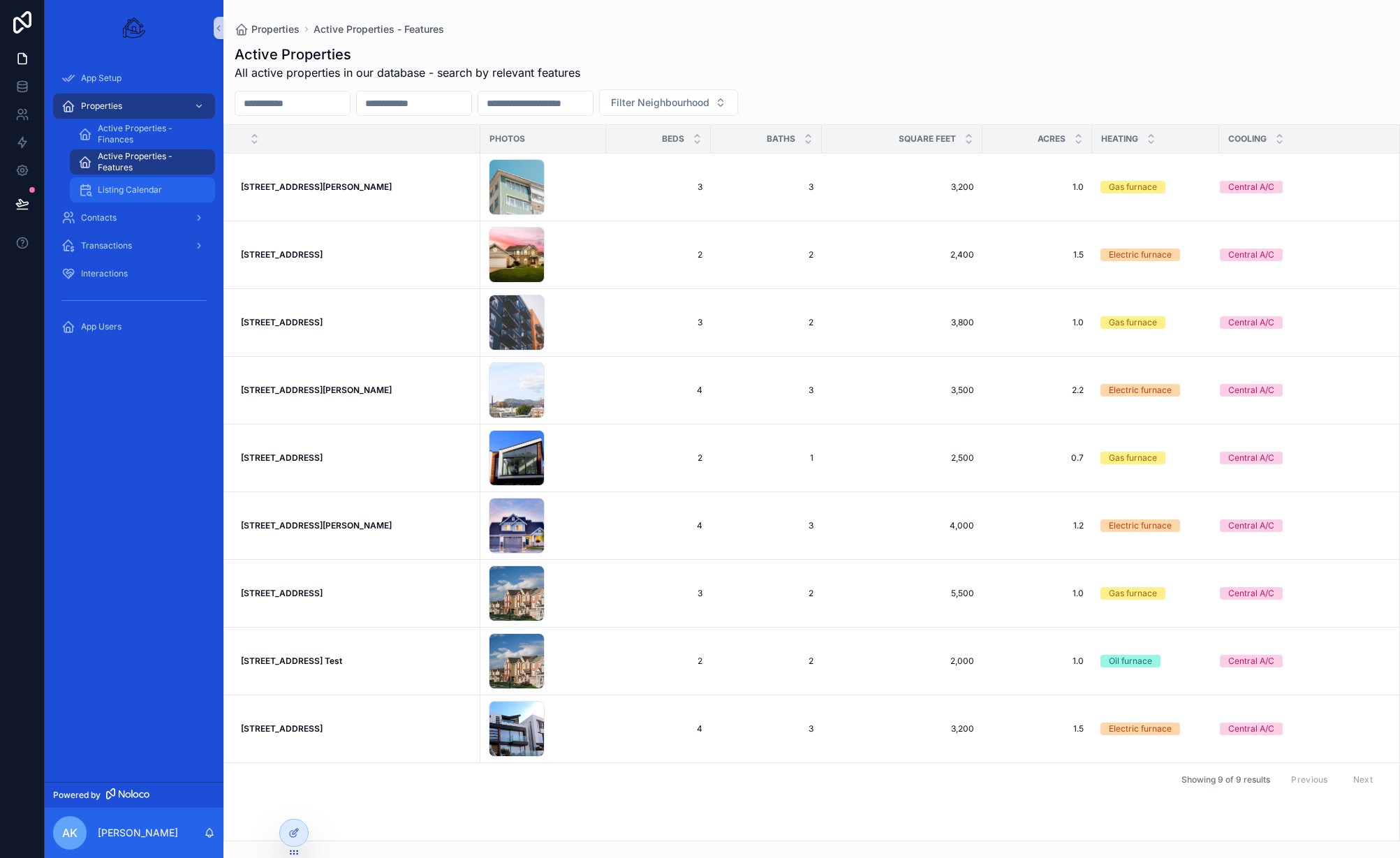
click at [150, 195] on span "Listing Calendar" at bounding box center [129, 189] width 64 height 11
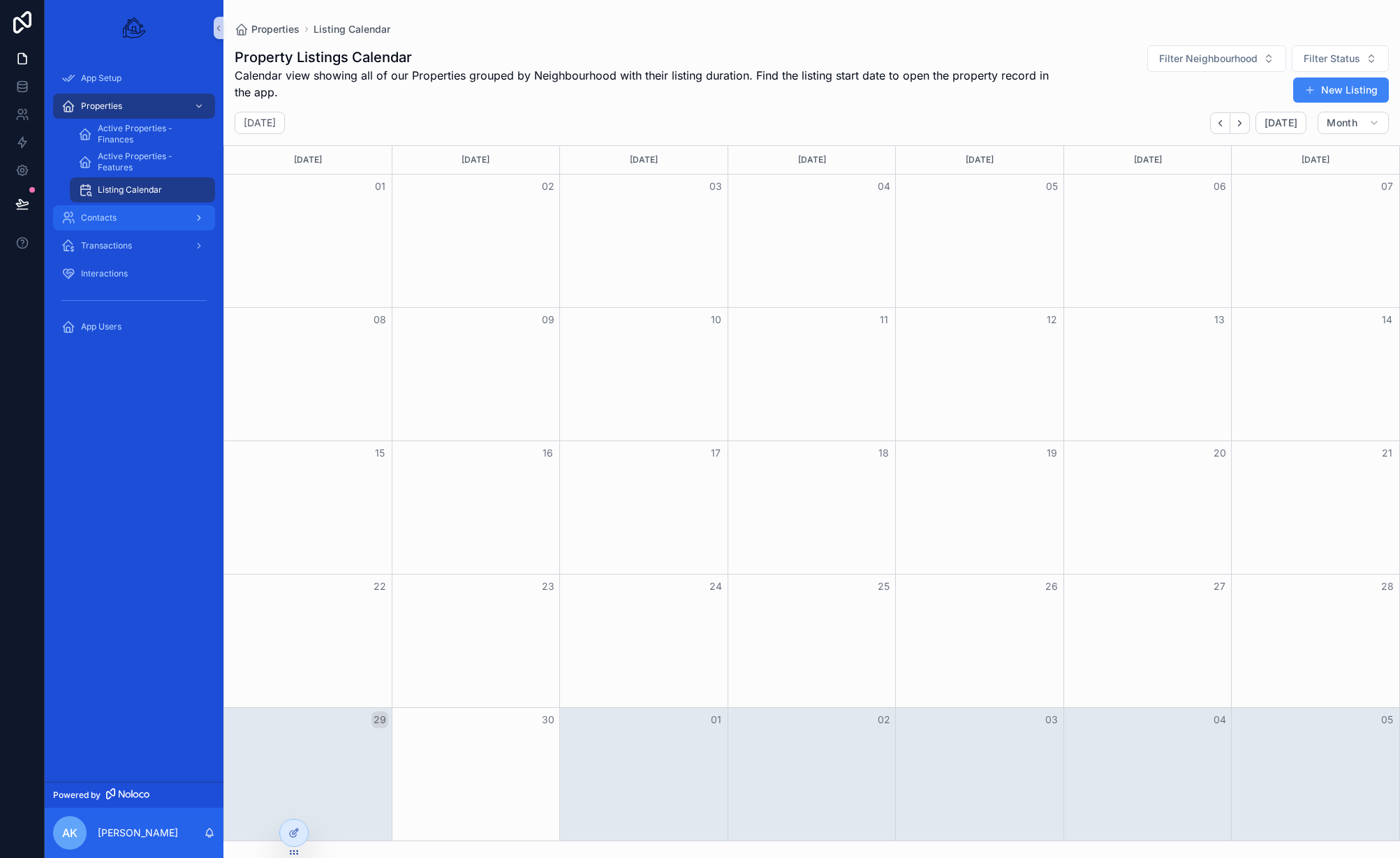
click at [137, 226] on div "Contacts" at bounding box center [134, 218] width 145 height 22
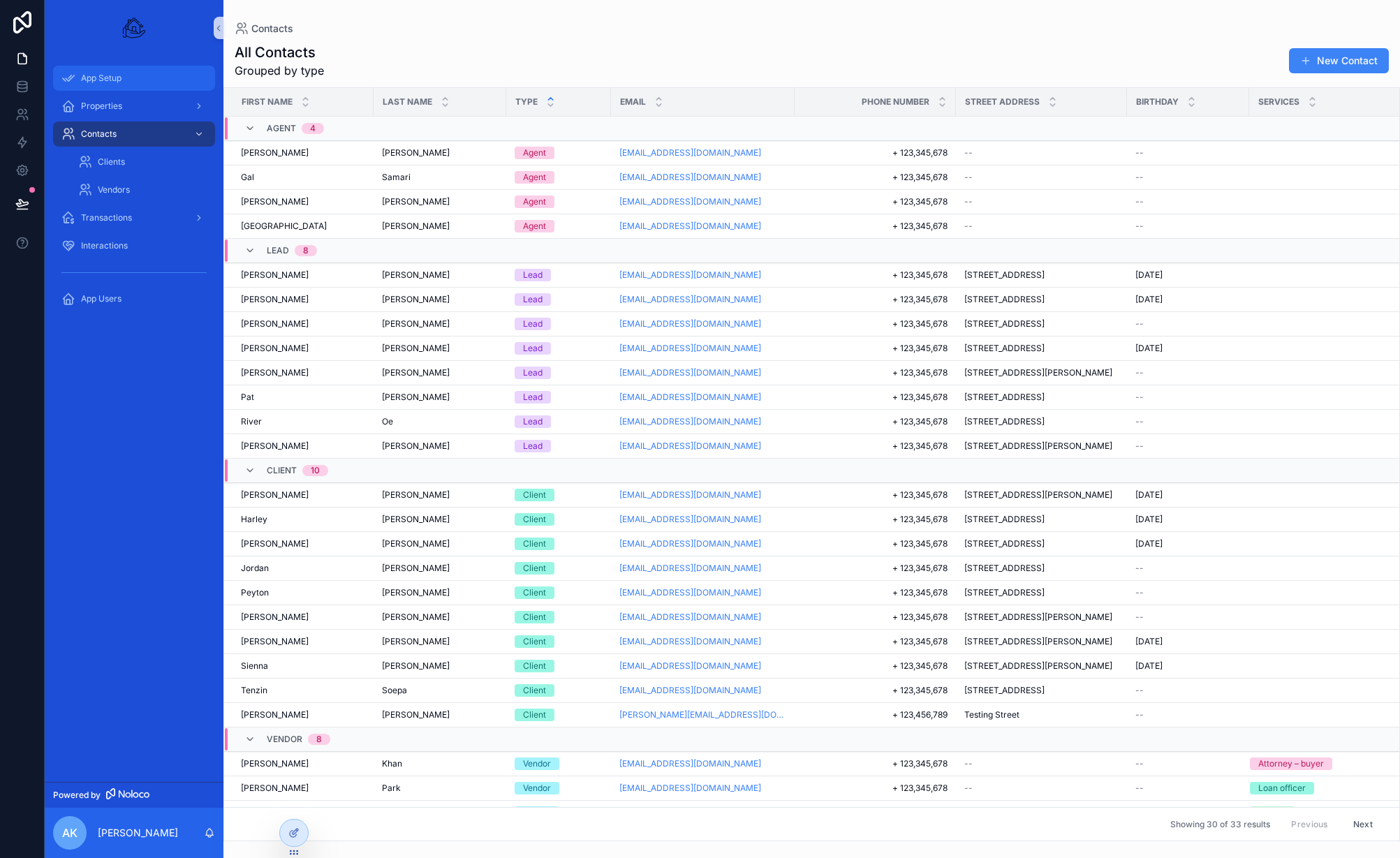
click at [99, 69] on div "App Setup" at bounding box center [134, 78] width 145 height 22
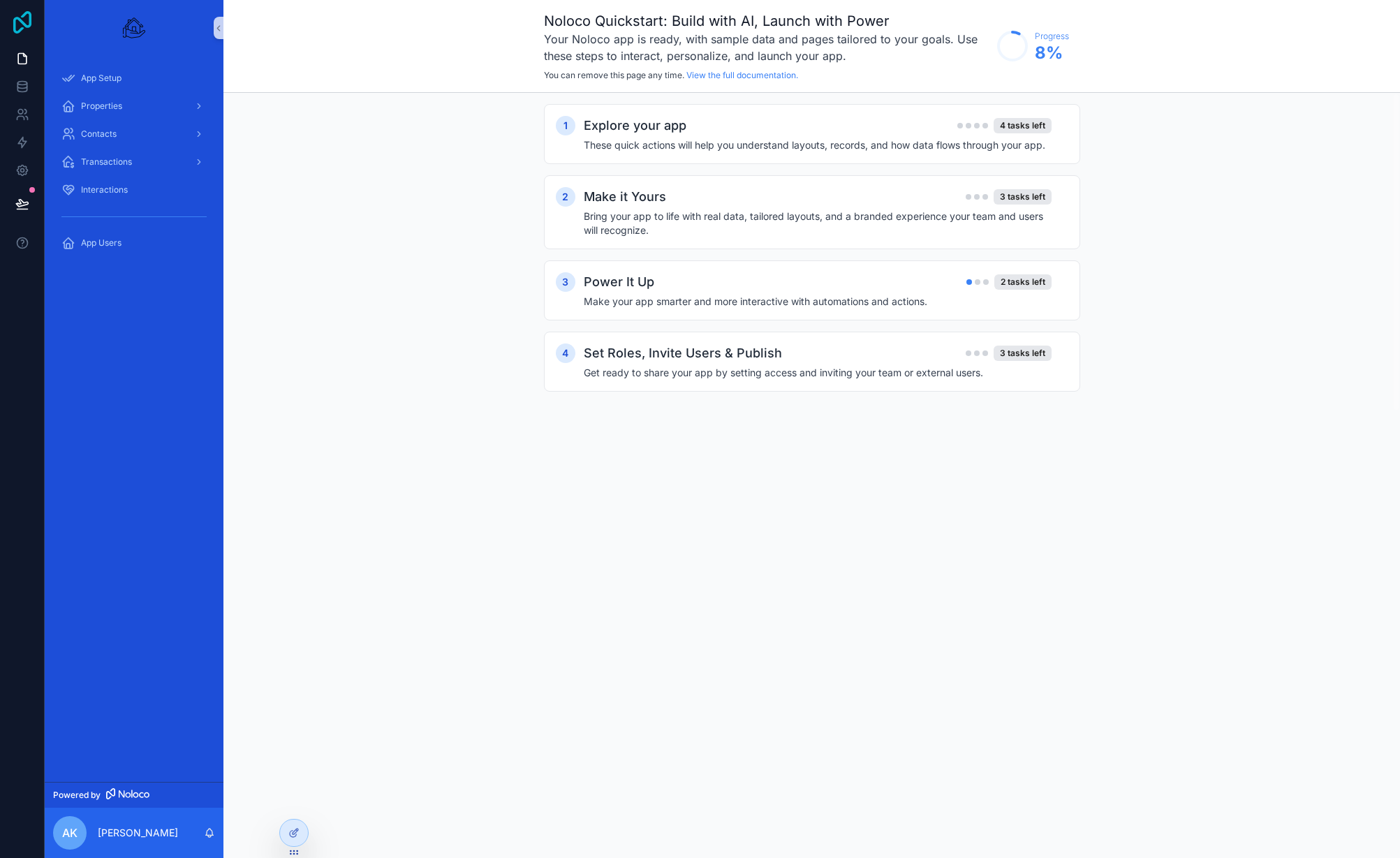
click at [27, 33] on icon at bounding box center [22, 22] width 28 height 22
